Goal: Entertainment & Leisure: Consume media (video, audio)

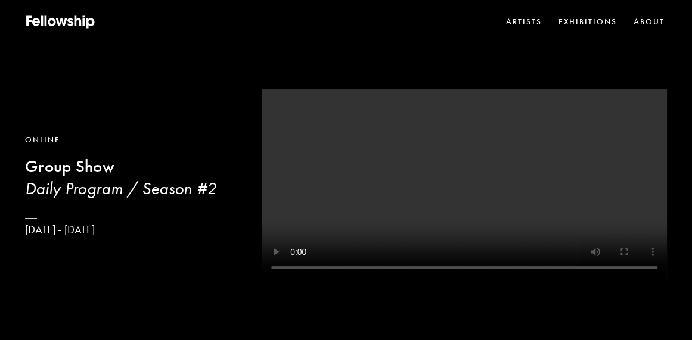
scroll to position [122, 0]
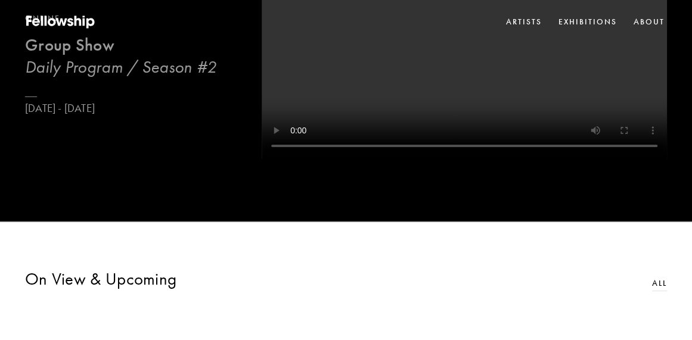
click at [92, 55] on b "Group Show" at bounding box center [69, 45] width 89 height 21
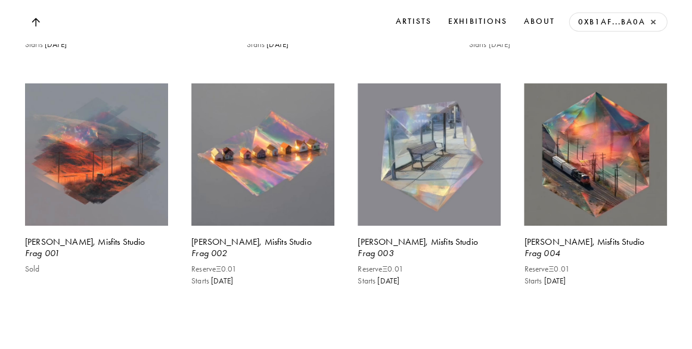
scroll to position [3887, 0]
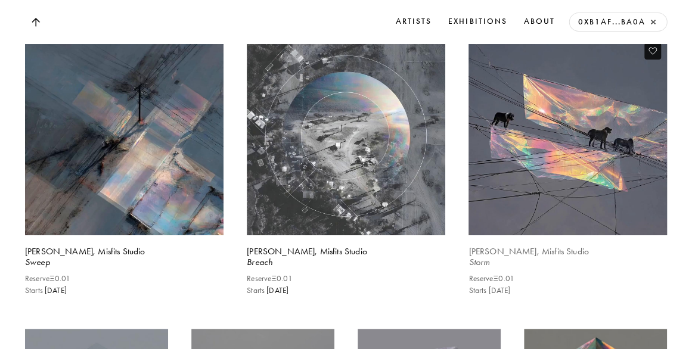
click at [537, 201] on video at bounding box center [567, 136] width 204 height 204
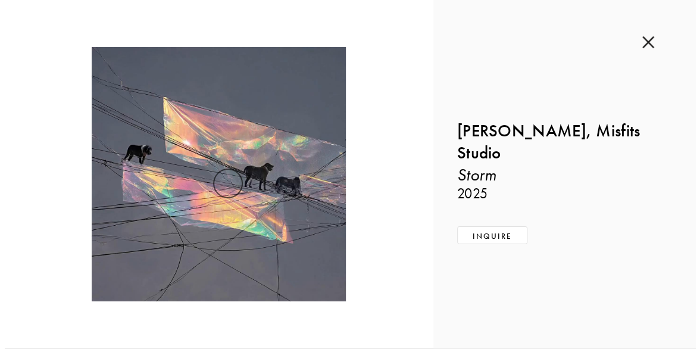
scroll to position [3914, 0]
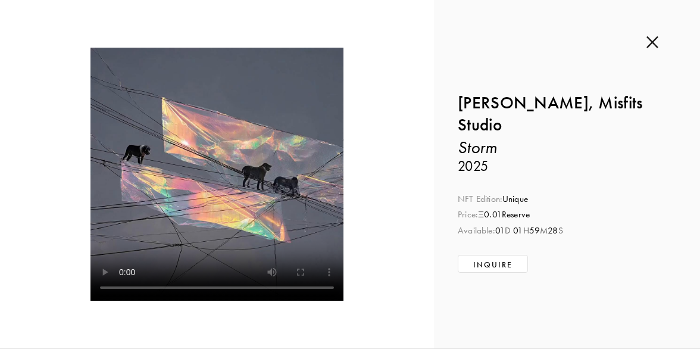
click at [652, 38] on img at bounding box center [653, 42] width 12 height 13
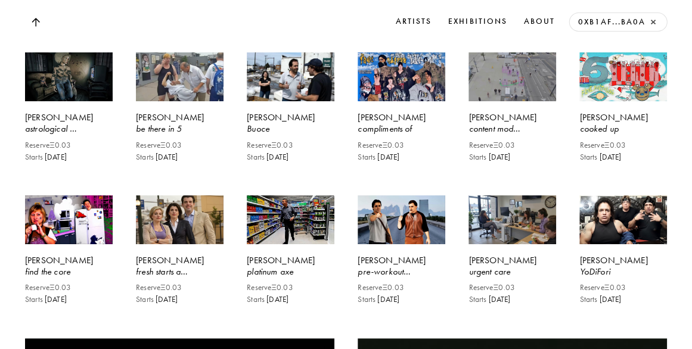
scroll to position [3662, 0]
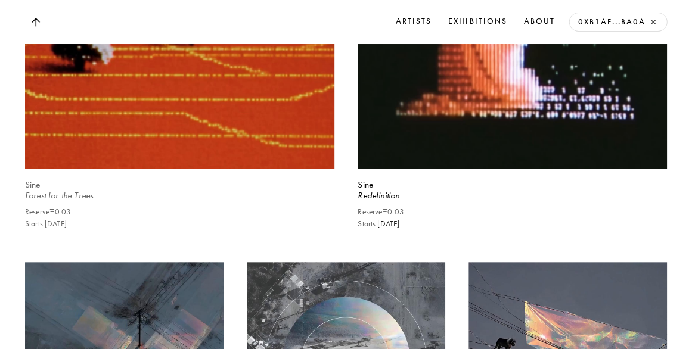
click at [251, 229] on div "Reserve Ξ 0.03 Starts [DATE]" at bounding box center [179, 218] width 309 height 23
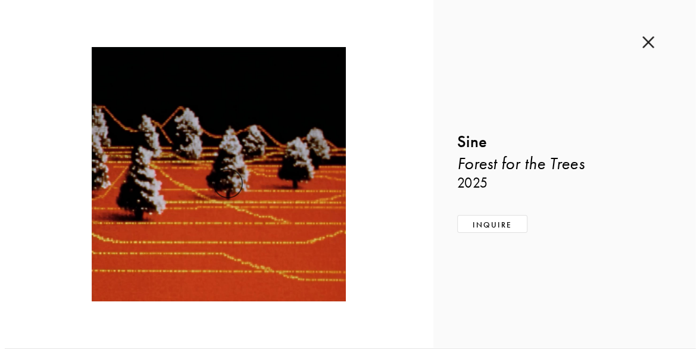
scroll to position [4312, 0]
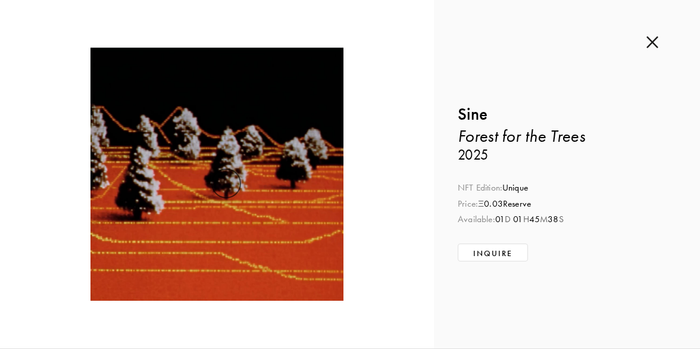
click at [650, 41] on img at bounding box center [653, 42] width 12 height 13
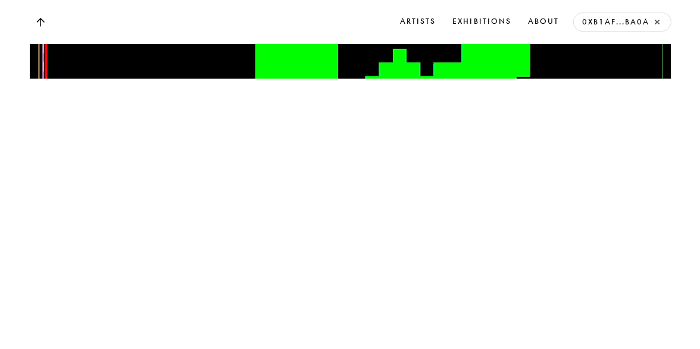
scroll to position [12452, 0]
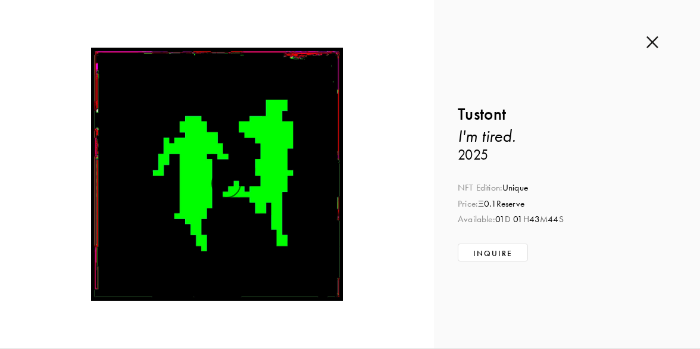
click at [249, 198] on video at bounding box center [217, 174] width 253 height 253
click at [187, 164] on video at bounding box center [217, 174] width 253 height 253
click at [648, 41] on img at bounding box center [653, 42] width 12 height 13
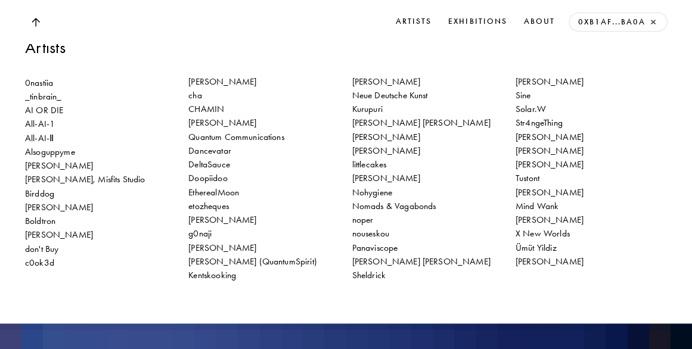
scroll to position [15977, 0]
